Goal: Task Accomplishment & Management: Complete application form

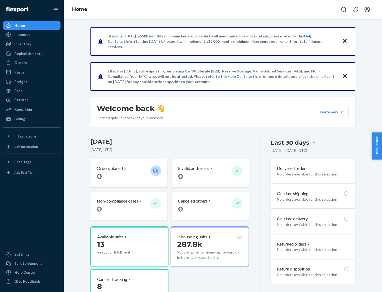
click at [342, 112] on button "Create new Create new inbound Create new order Create new product" at bounding box center [331, 112] width 36 height 11
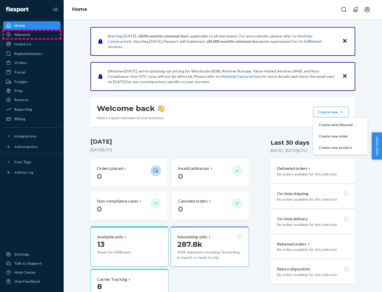
click at [32, 34] on div "Inbounds" at bounding box center [32, 34] width 56 height 7
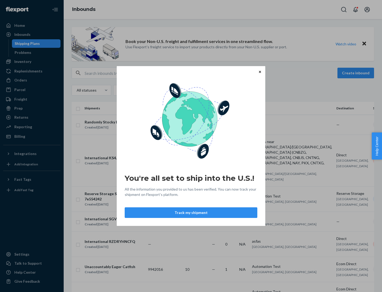
click at [191, 213] on button "Track my shipment" at bounding box center [191, 212] width 133 height 11
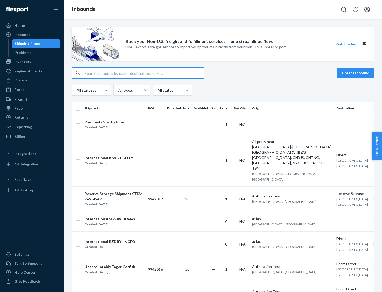
click at [357, 73] on button "Create inbound" at bounding box center [356, 73] width 37 height 11
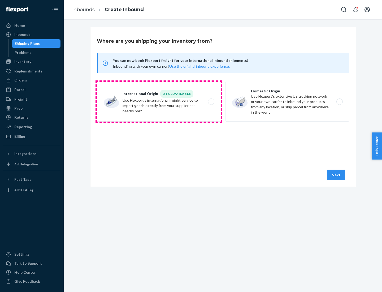
click at [159, 102] on label "International Origin DTC Available Use Flexport's international freight service…" at bounding box center [159, 102] width 124 height 40
click at [211, 102] on input "International Origin DTC Available Use Flexport's international freight service…" at bounding box center [212, 101] width 3 height 3
radio input "true"
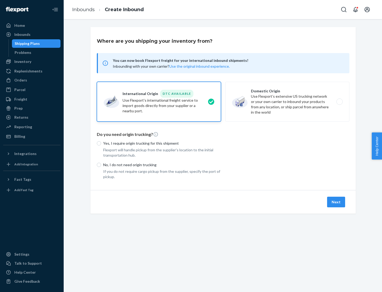
click at [162, 165] on p "No, I do not need origin trucking" at bounding box center [162, 164] width 118 height 5
click at [101, 165] on input "No, I do not need origin trucking" at bounding box center [99, 165] width 4 height 4
radio input "true"
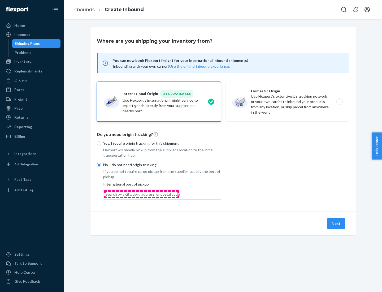
click at [141, 194] on div "Search by a city, port, address, or postal code" at bounding box center [143, 194] width 74 height 5
click at [106, 194] on input "Search by a city, port, address, or postal code" at bounding box center [106, 194] width 1 height 5
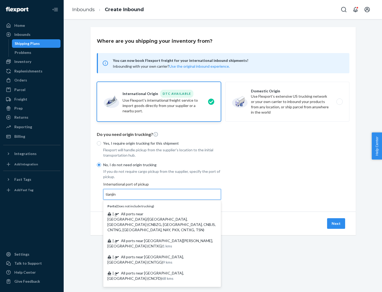
click at [157, 214] on span "| All ports near [GEOGRAPHIC_DATA]/[GEOGRAPHIC_DATA], [GEOGRAPHIC_DATA] (CNBZG,…" at bounding box center [161, 222] width 108 height 20
click at [117, 197] on input "tianjin" at bounding box center [111, 194] width 11 height 5
type input "All ports near [GEOGRAPHIC_DATA]/[GEOGRAPHIC_DATA], [GEOGRAPHIC_DATA] (CNBZG, […"
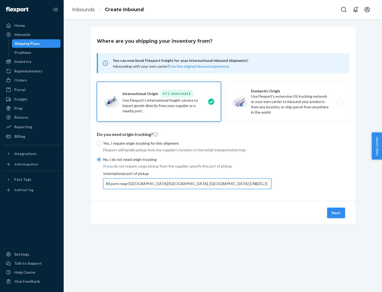
click at [337, 213] on button "Next" at bounding box center [336, 213] width 18 height 11
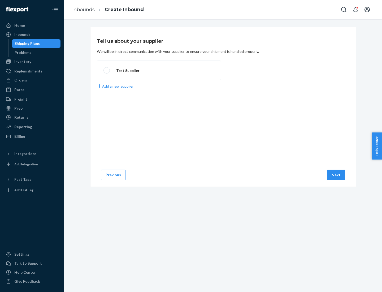
click at [159, 70] on label "Test Supplier" at bounding box center [159, 71] width 124 height 20
click at [107, 70] on input "Test Supplier" at bounding box center [104, 70] width 3 height 3
radio input "true"
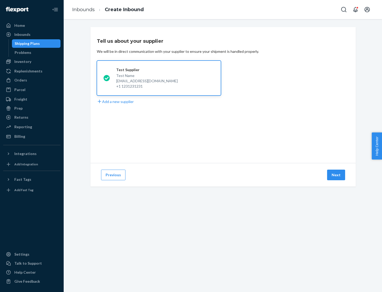
click at [337, 175] on button "Next" at bounding box center [336, 175] width 18 height 11
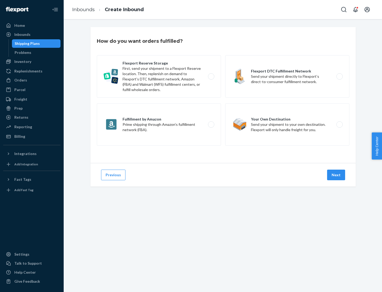
click at [159, 76] on label "Flexport Reserve Storage First, send your shipment to a Flexport Reserve locati…" at bounding box center [159, 76] width 124 height 42
click at [211, 76] on input "Flexport Reserve Storage First, send your shipment to a Flexport Reserve locati…" at bounding box center [212, 76] width 3 height 3
radio input "true"
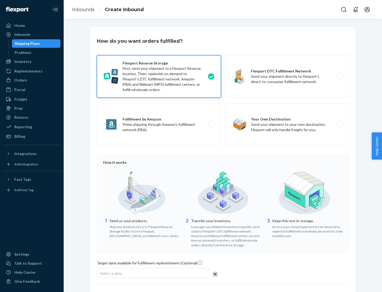
scroll to position [44, 0]
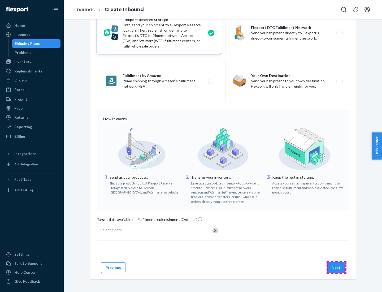
click at [337, 267] on button "Next" at bounding box center [336, 267] width 18 height 11
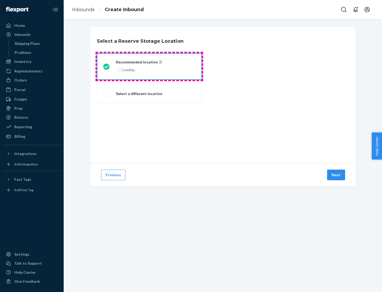
click at [149, 66] on div "Loading..." at bounding box center [138, 70] width 45 height 8
click at [107, 66] on input "Recommended location Loading..." at bounding box center [104, 66] width 3 height 3
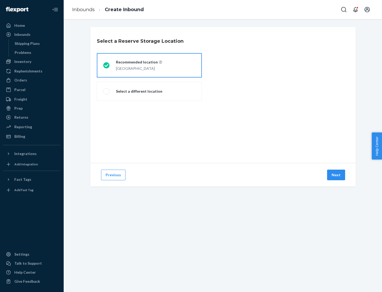
click at [337, 175] on button "Next" at bounding box center [336, 175] width 18 height 11
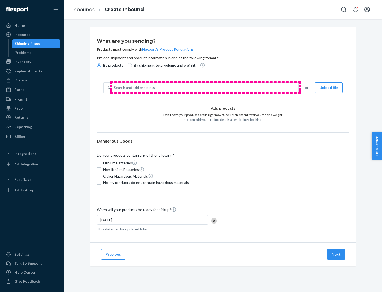
click at [205, 88] on div "Search and add products" at bounding box center [205, 88] width 187 height 10
click at [114, 88] on input "Search and add products" at bounding box center [114, 87] width 1 height 5
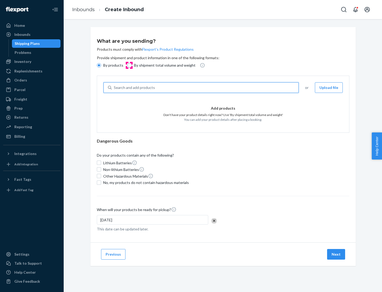
click at [129, 65] on input "By shipment total volume and weight" at bounding box center [130, 65] width 4 height 4
radio input "true"
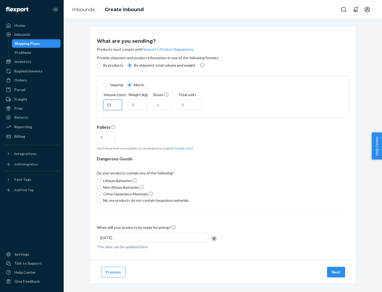
type input "12"
type input "22"
type input "222"
type input "121"
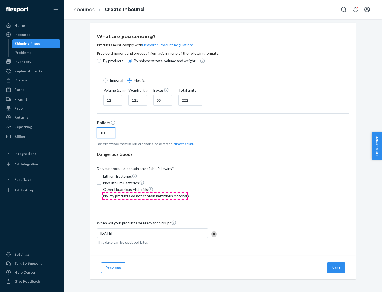
type input "10"
click at [145, 196] on span "No, my products do not contain hazardous materials" at bounding box center [146, 195] width 86 height 5
click at [101, 196] on input "No, my products do not contain hazardous materials" at bounding box center [99, 196] width 4 height 4
checkbox input "true"
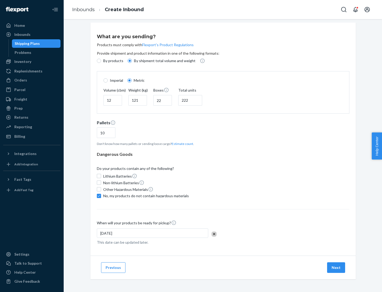
click at [337, 267] on button "Next" at bounding box center [336, 267] width 18 height 11
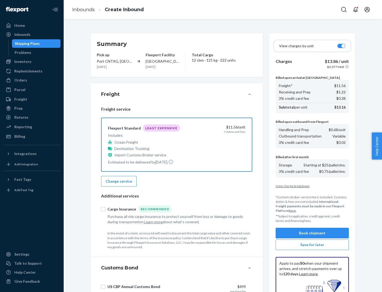
scroll to position [77, 0]
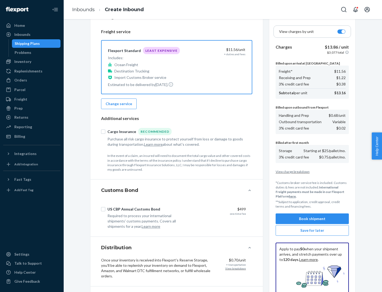
click at [312, 219] on button "Book shipment" at bounding box center [312, 218] width 73 height 11
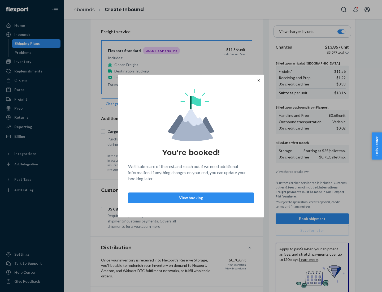
click at [191, 197] on p "View booking" at bounding box center [191, 197] width 117 height 5
